Goal: Task Accomplishment & Management: Use online tool/utility

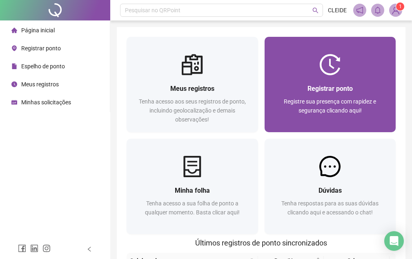
click at [328, 75] on div "Registrar ponto Registre sua presença com rapidez e segurança clicando aqui!" at bounding box center [331, 103] width 132 height 57
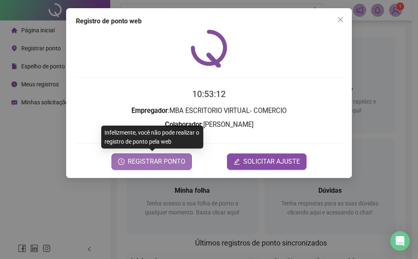
click at [159, 159] on span "REGISTRAR PONTO" at bounding box center [157, 161] width 58 height 10
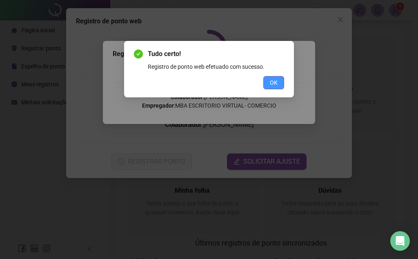
click at [268, 83] on button "OK" at bounding box center [274, 82] width 21 height 13
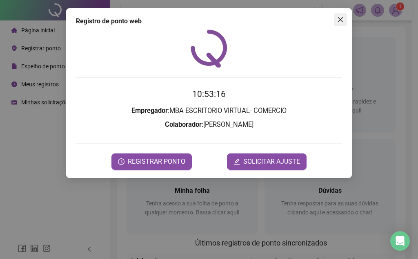
click at [338, 20] on icon "close" at bounding box center [340, 19] width 7 height 7
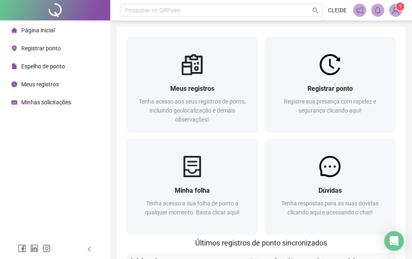
click at [49, 85] on span "Meus registros" at bounding box center [40, 84] width 38 height 7
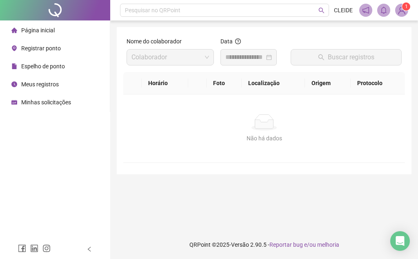
click at [263, 60] on input at bounding box center [245, 57] width 39 height 10
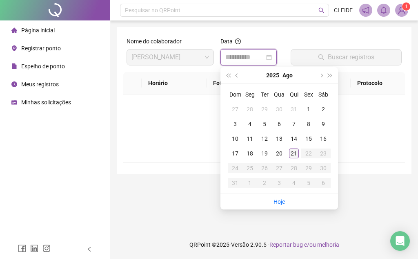
type input "**********"
click at [296, 154] on div "21" at bounding box center [294, 153] width 10 height 10
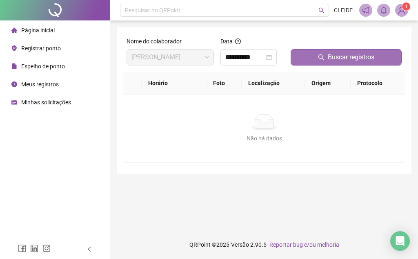
click at [316, 50] on button "Buscar registros" at bounding box center [346, 57] width 111 height 16
